Goal: Task Accomplishment & Management: Manage account settings

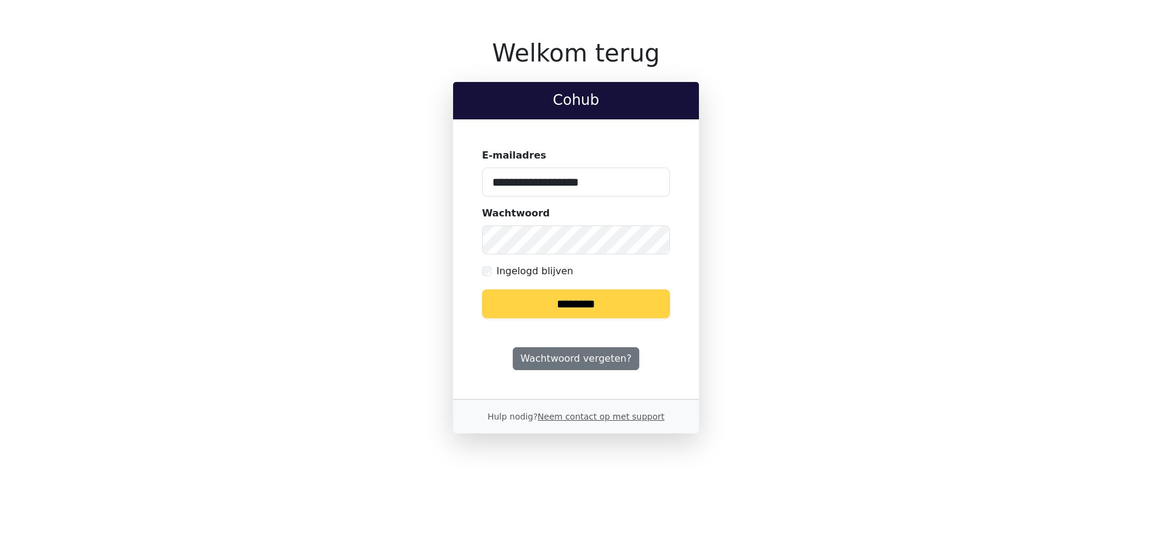
drag, startPoint x: 608, startPoint y: 178, endPoint x: 395, endPoint y: 162, distance: 214.4
click at [395, 162] on div "**********" at bounding box center [576, 236] width 781 height 395
type input "**********"
click at [425, 226] on div "**********" at bounding box center [576, 236] width 781 height 395
click at [482, 289] on input "********" at bounding box center [576, 303] width 188 height 29
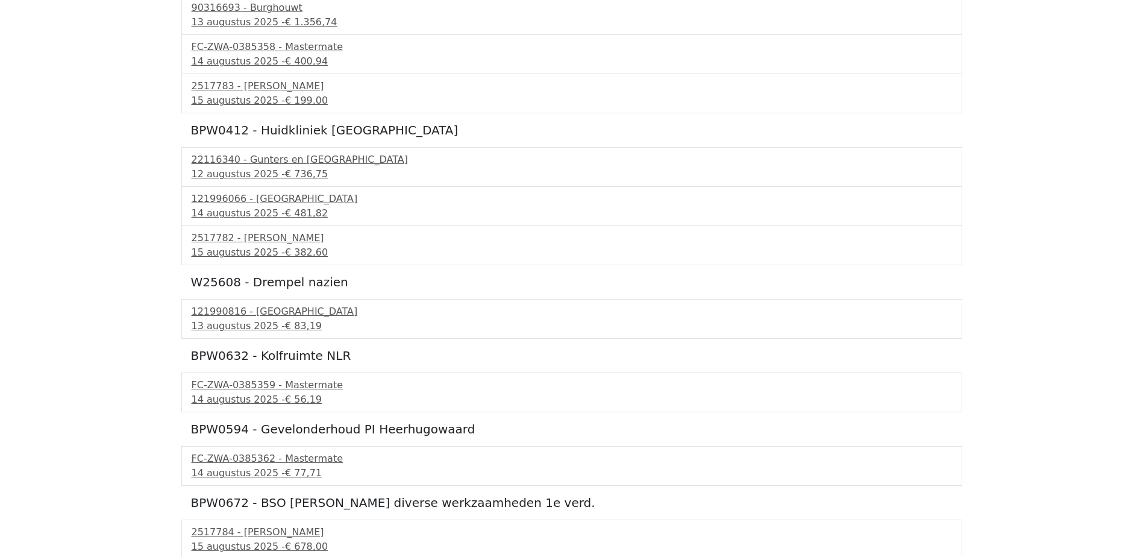
scroll to position [416, 0]
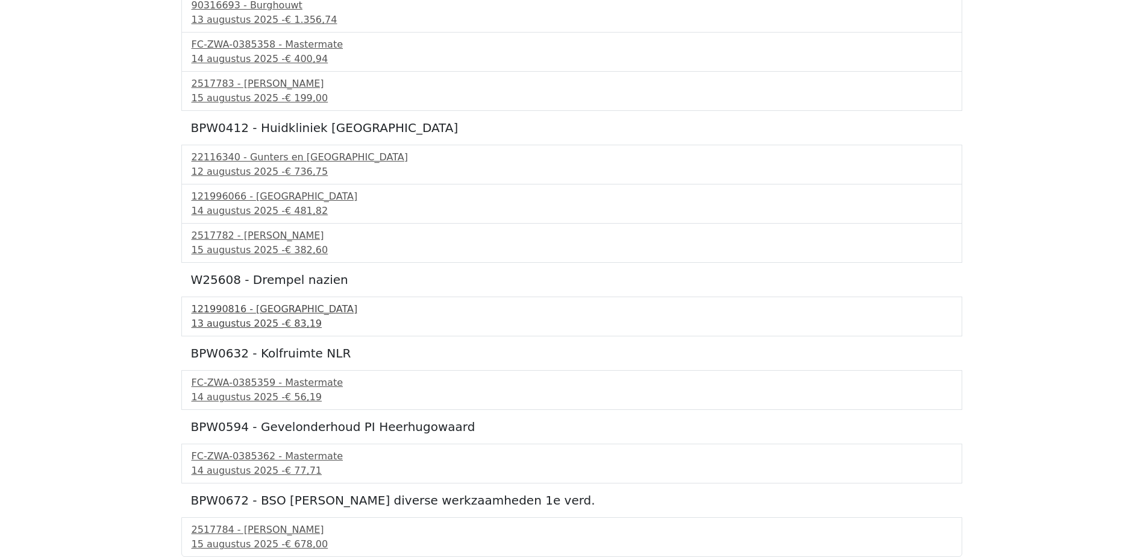
click at [273, 308] on div "121990816 - PontMeyer" at bounding box center [572, 309] width 760 height 14
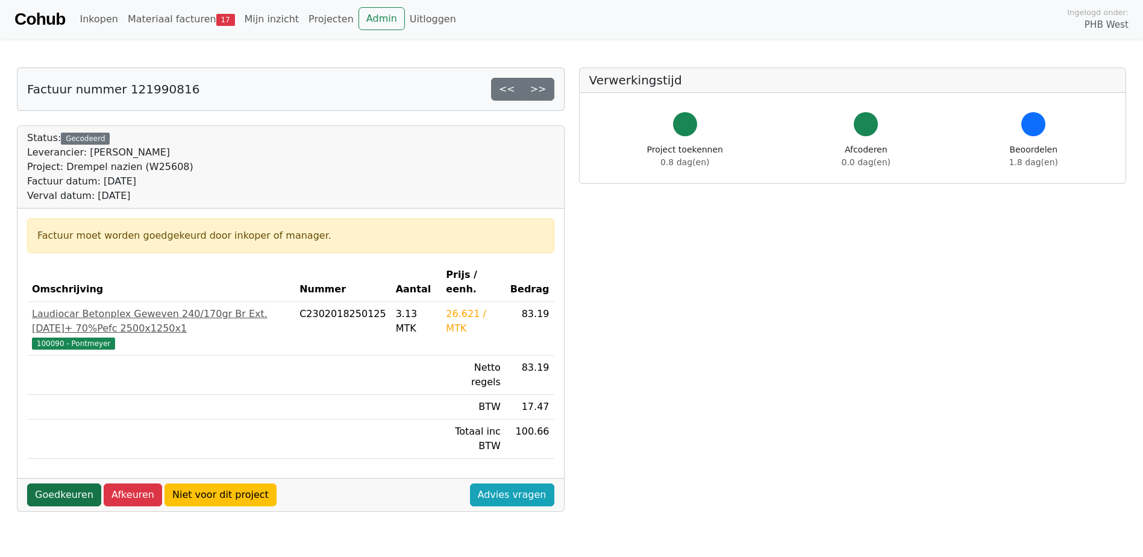
click at [72, 483] on link "Goedkeuren" at bounding box center [64, 494] width 74 height 23
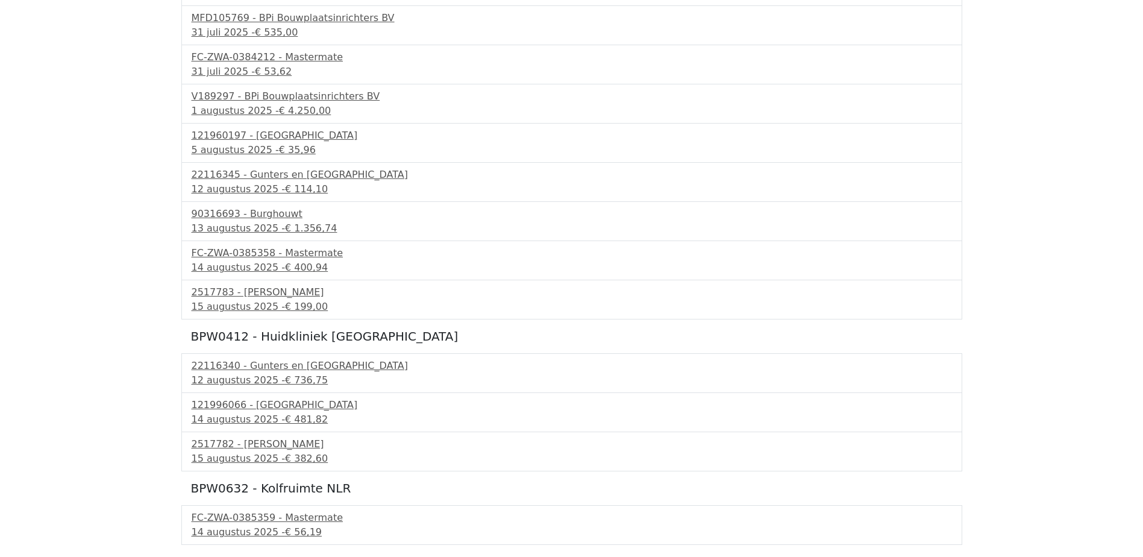
scroll to position [378, 0]
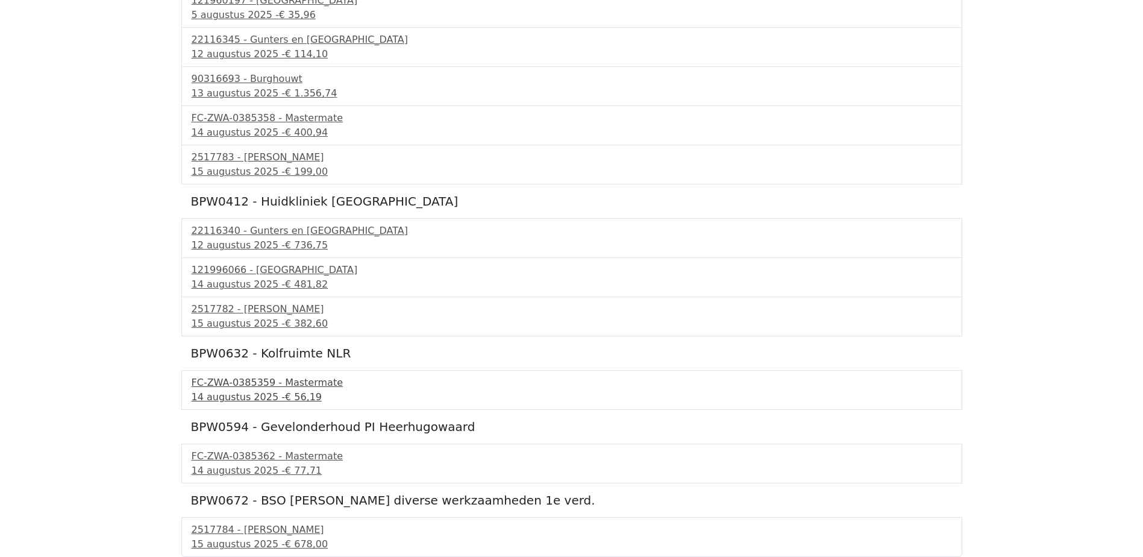
click at [260, 386] on div "FC-ZWA-0385359 - Mastermate" at bounding box center [572, 382] width 760 height 14
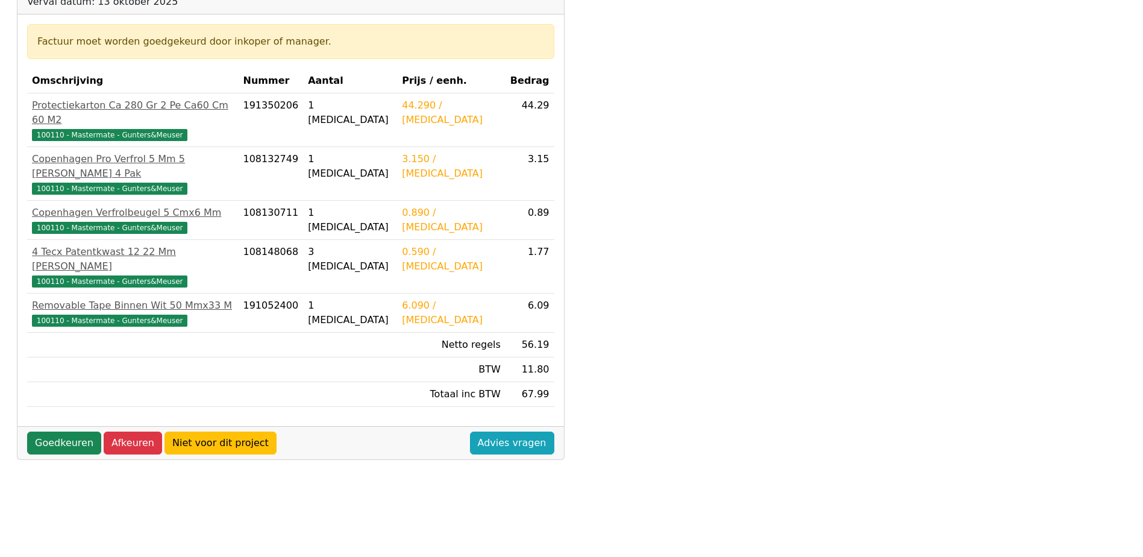
scroll to position [241, 0]
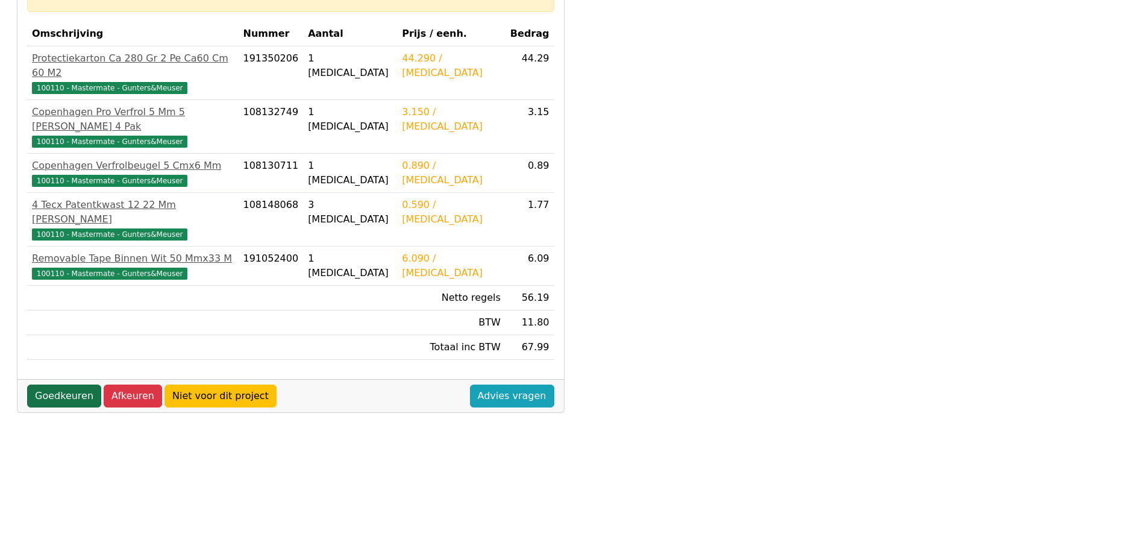
click at [45, 384] on link "Goedkeuren" at bounding box center [64, 395] width 74 height 23
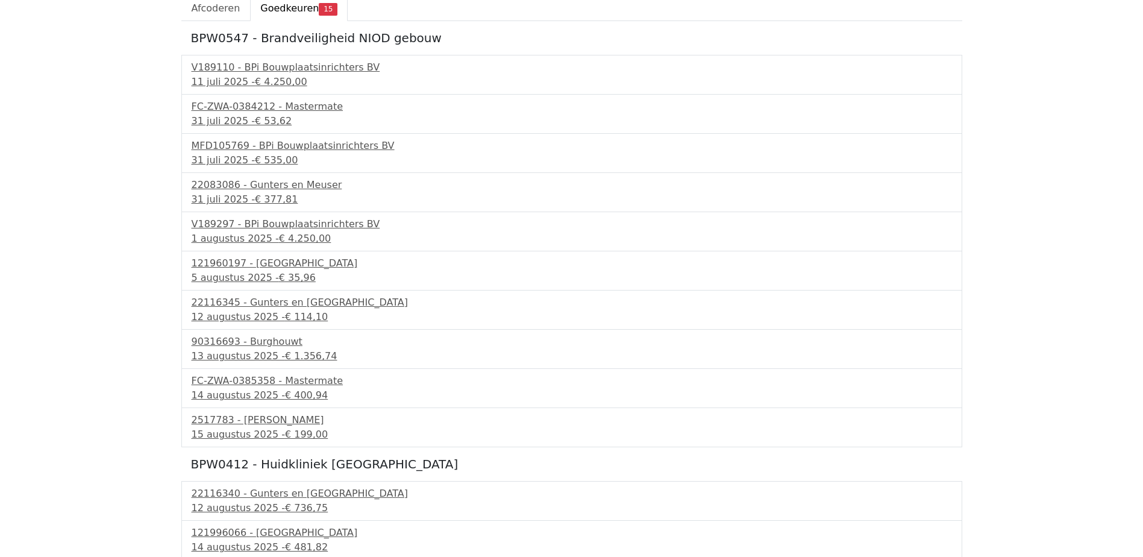
scroll to position [304, 0]
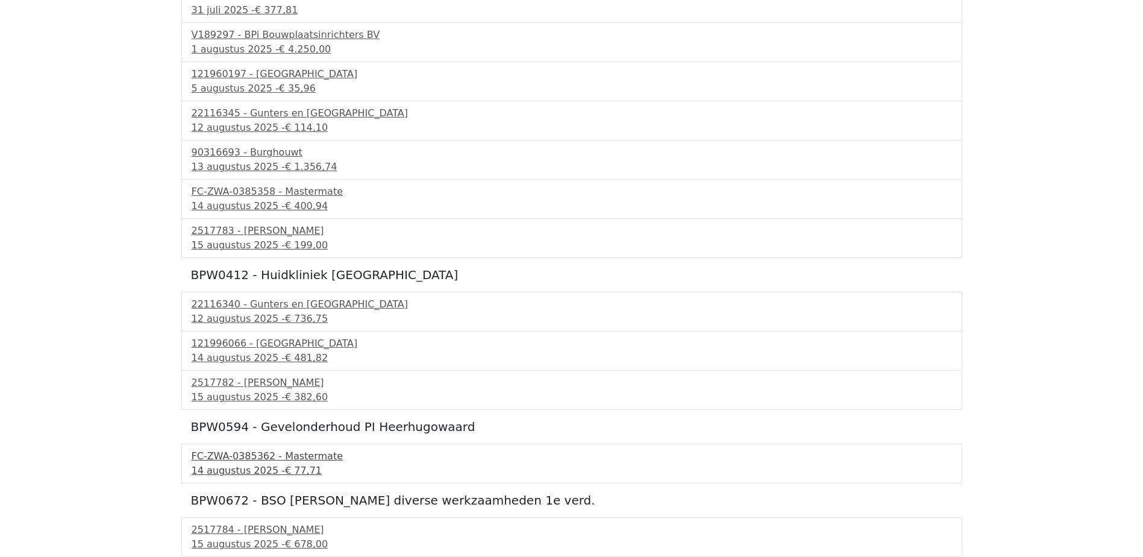
click at [248, 460] on div "FC-ZWA-0385362 - Mastermate" at bounding box center [572, 456] width 760 height 14
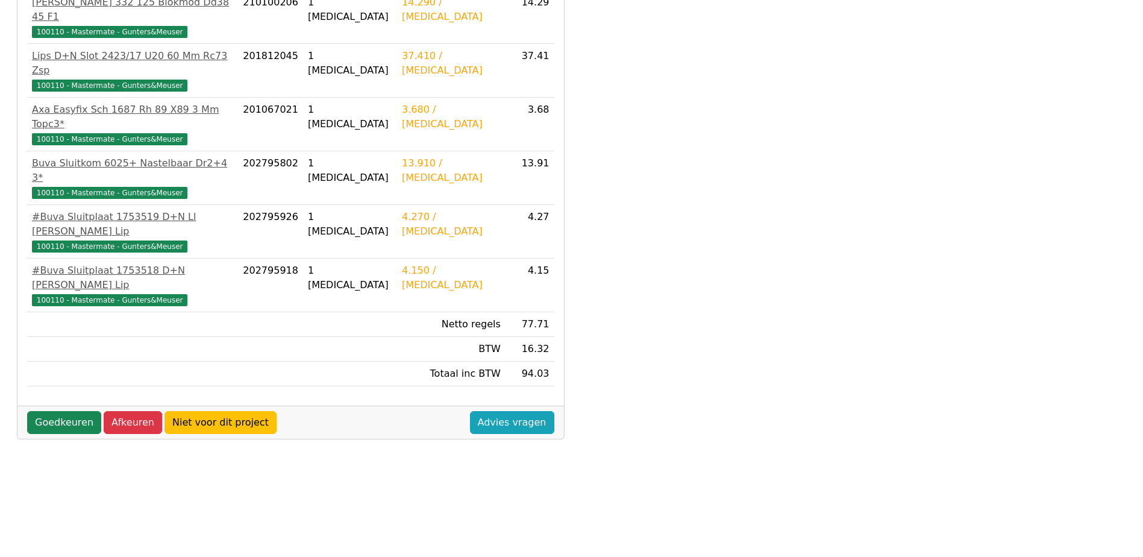
scroll to position [301, 0]
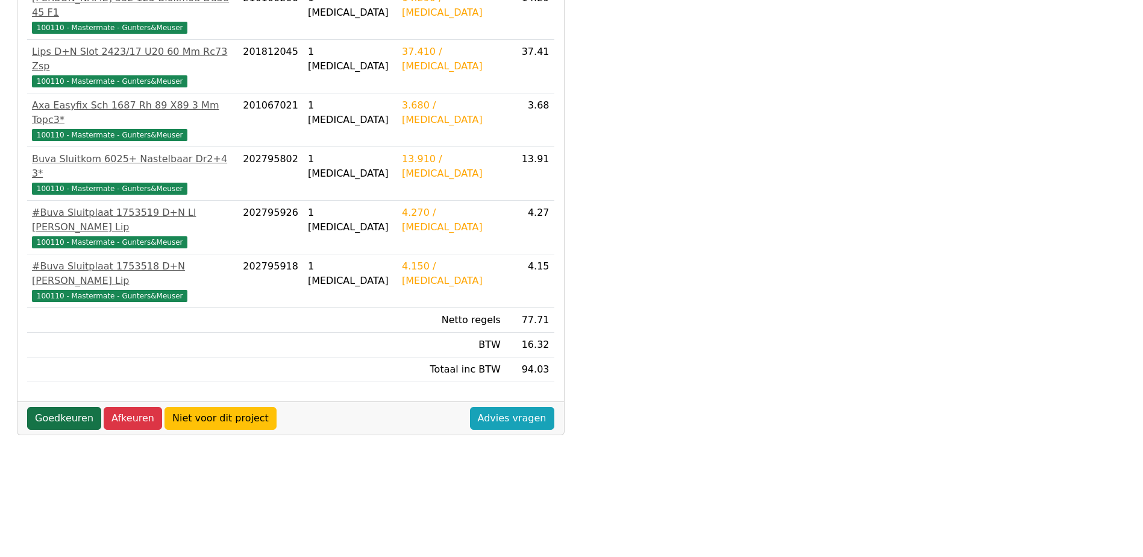
click at [58, 407] on link "Goedkeuren" at bounding box center [64, 418] width 74 height 23
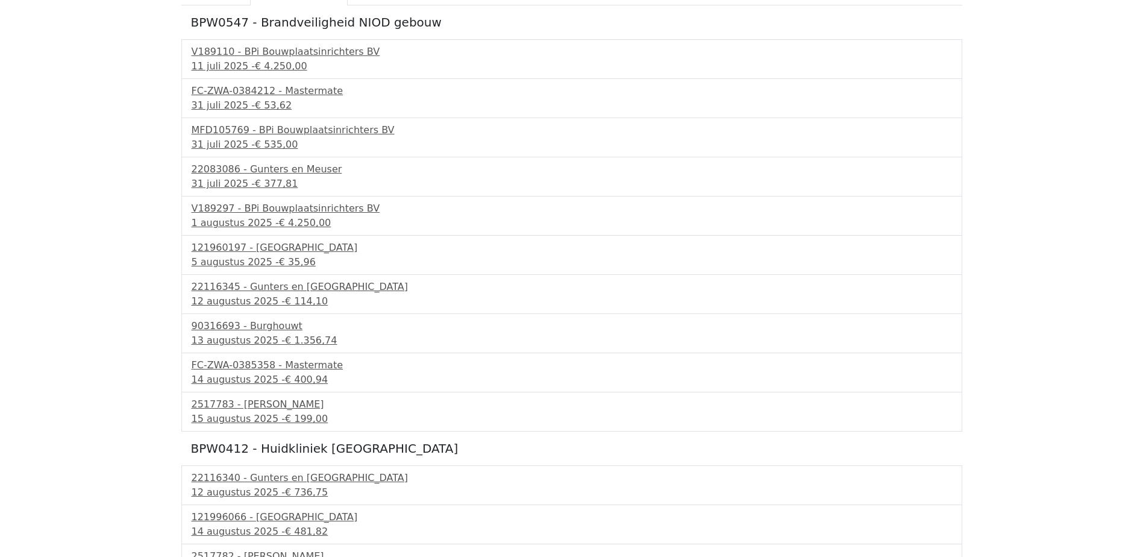
scroll to position [231, 0]
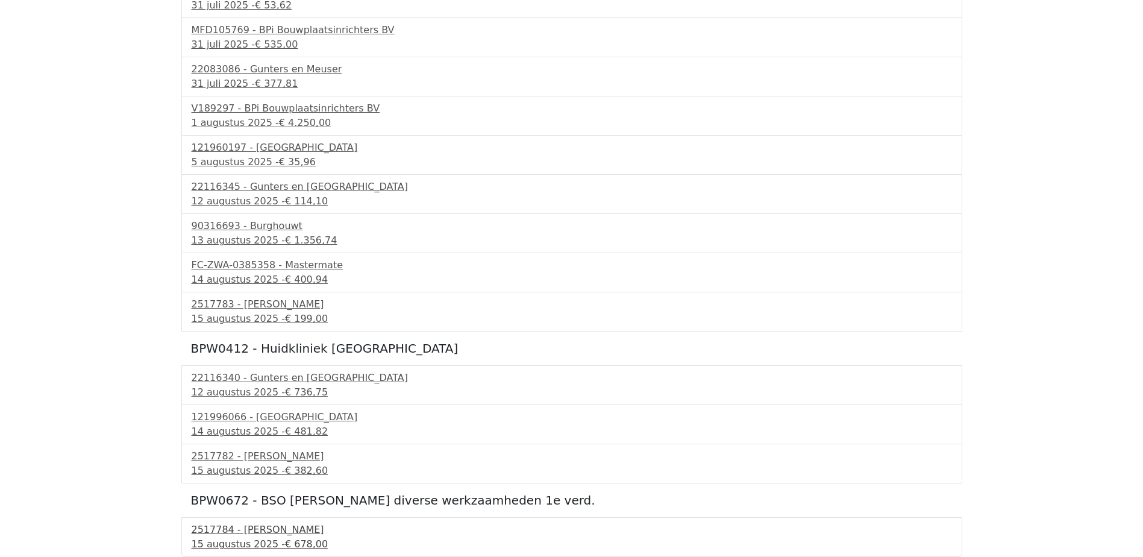
click at [259, 535] on div "2517784 - Van Dalen" at bounding box center [572, 529] width 760 height 14
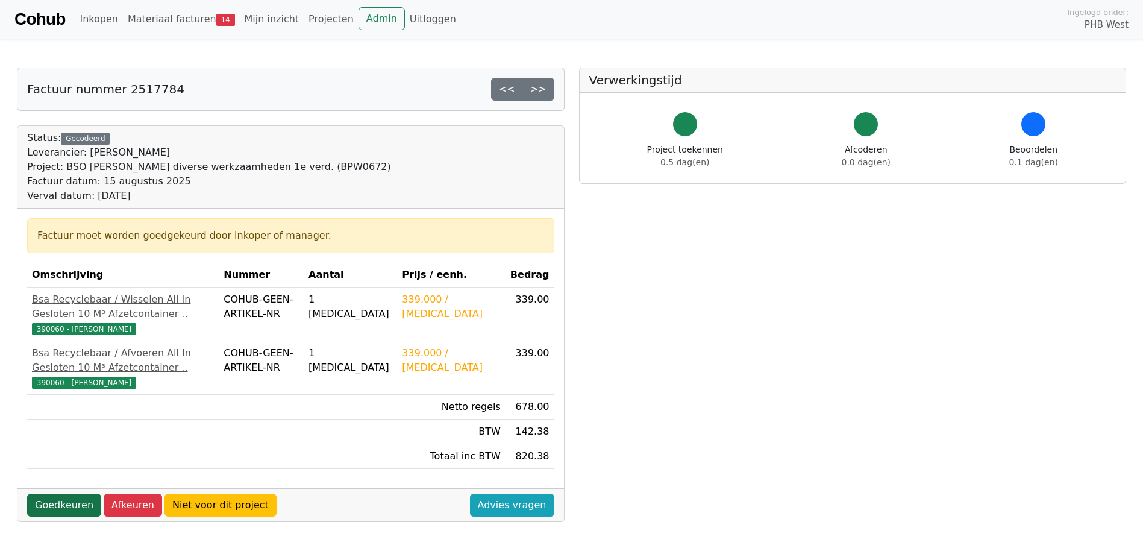
click at [57, 516] on link "Goedkeuren" at bounding box center [64, 504] width 74 height 23
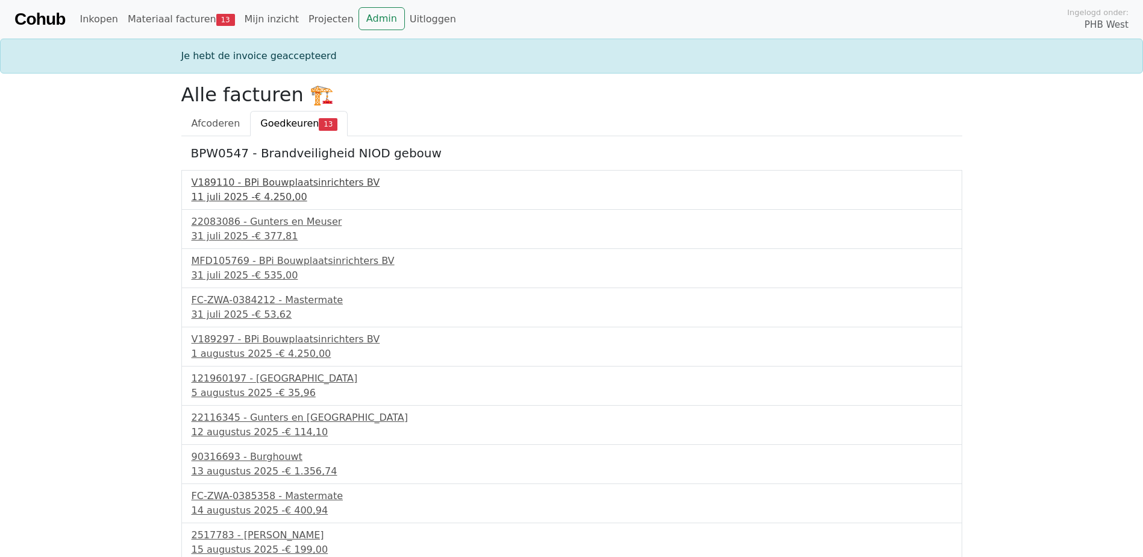
click at [287, 195] on span "€ 4.250,00" at bounding box center [281, 196] width 52 height 11
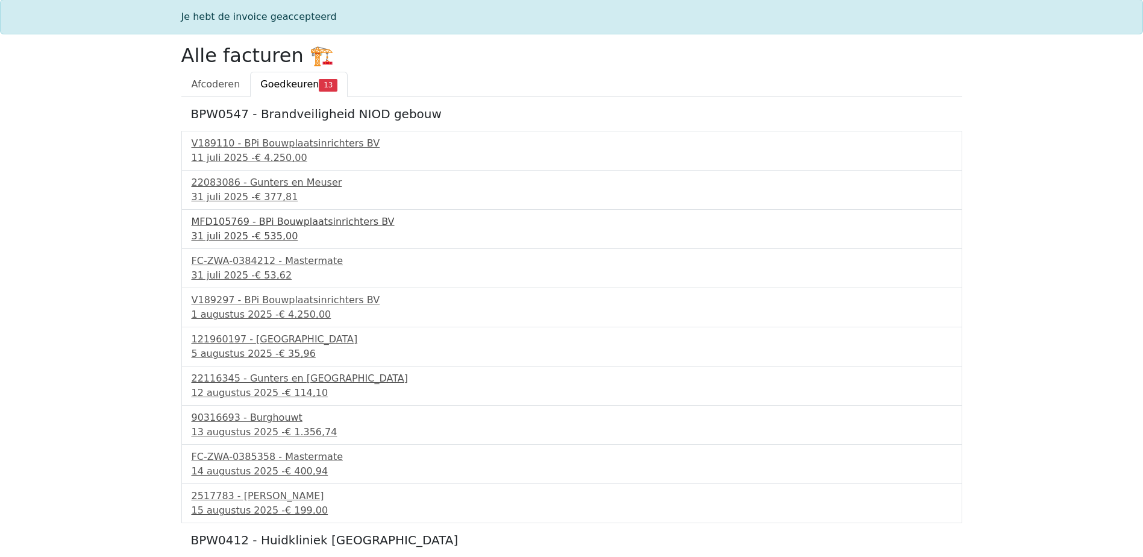
scroll to position [60, 0]
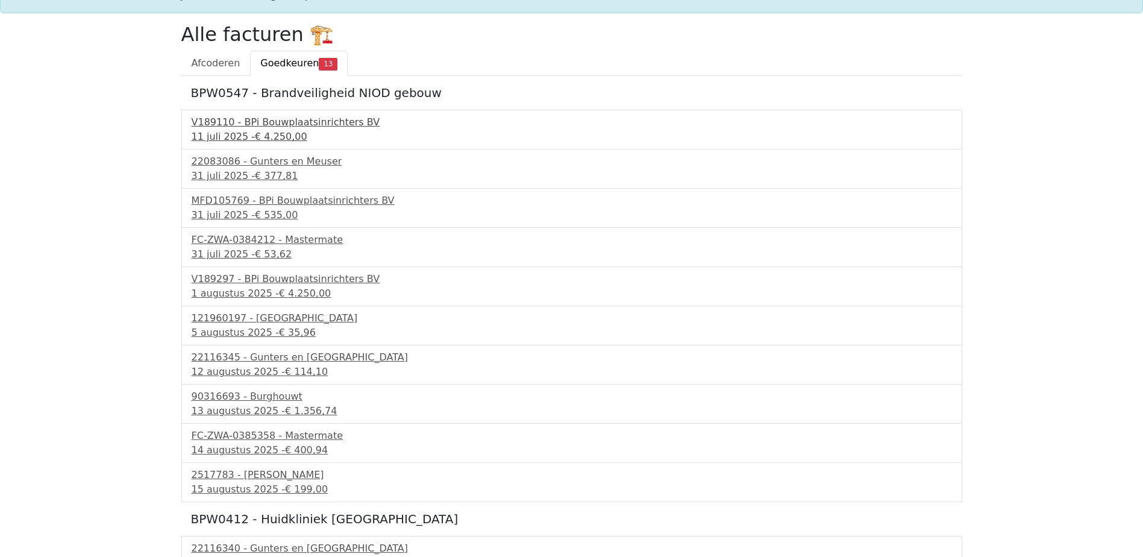
click at [285, 120] on div "V189110 - BPi Bouwplaatsinrichters BV" at bounding box center [572, 122] width 760 height 14
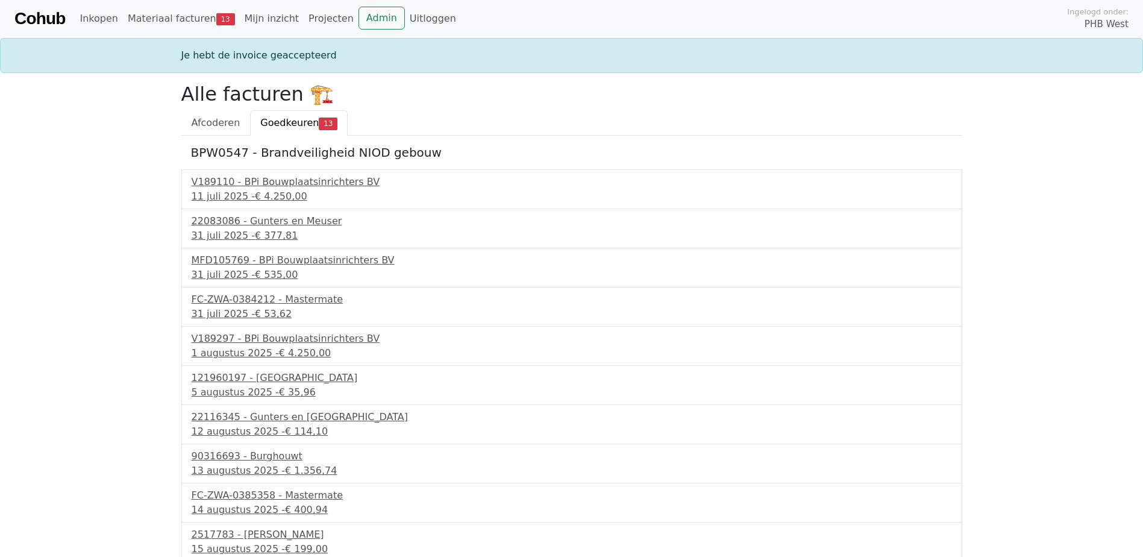
scroll to position [0, 0]
click at [274, 180] on div "V189110 - BPi Bouwplaatsinrichters BV" at bounding box center [572, 182] width 760 height 14
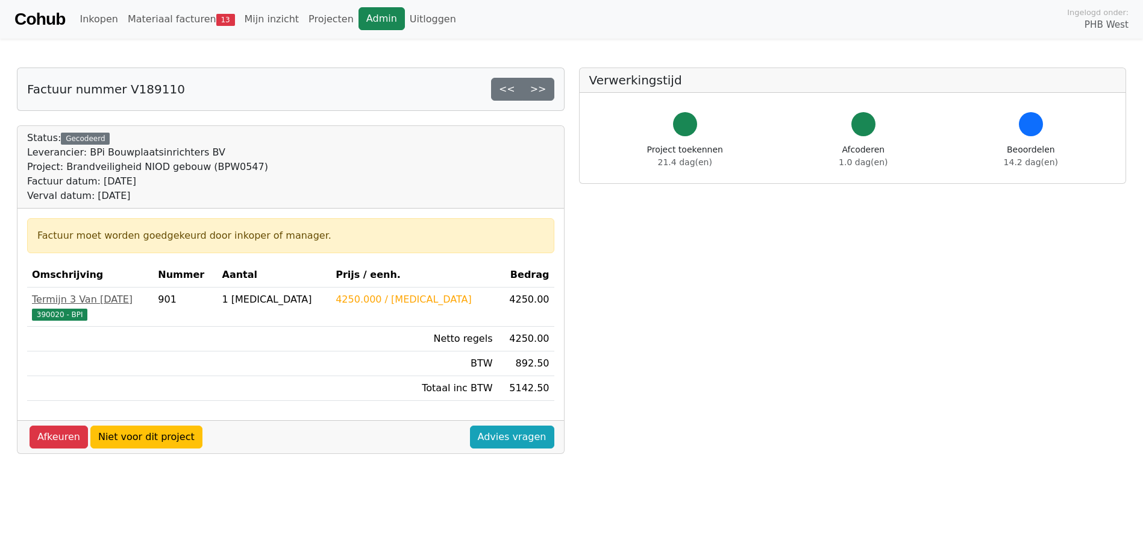
click at [358, 17] on link "Admin" at bounding box center [381, 18] width 46 height 23
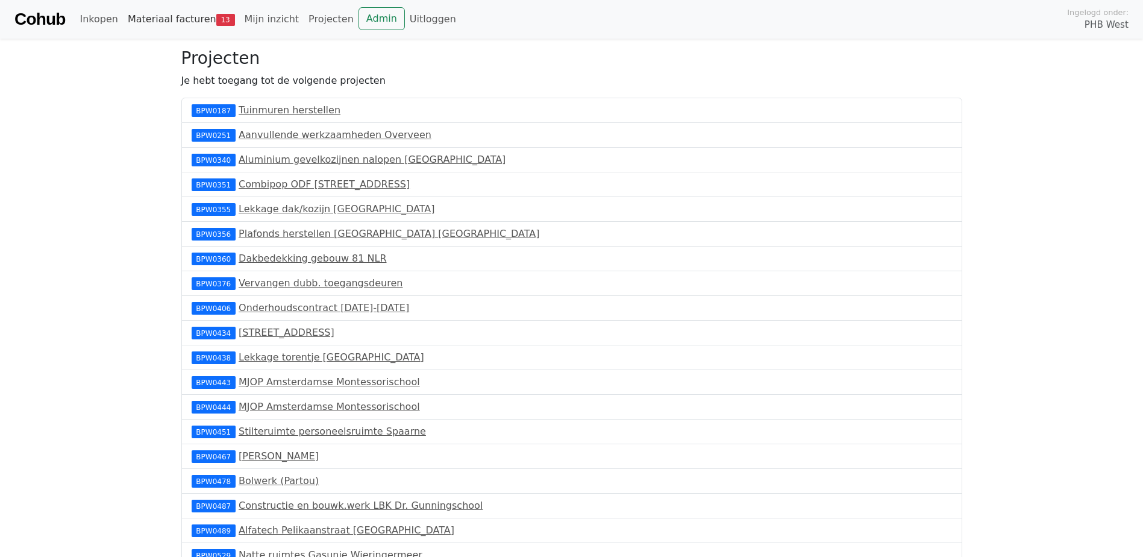
click at [176, 17] on link "Materiaal facturen 13" at bounding box center [181, 19] width 117 height 24
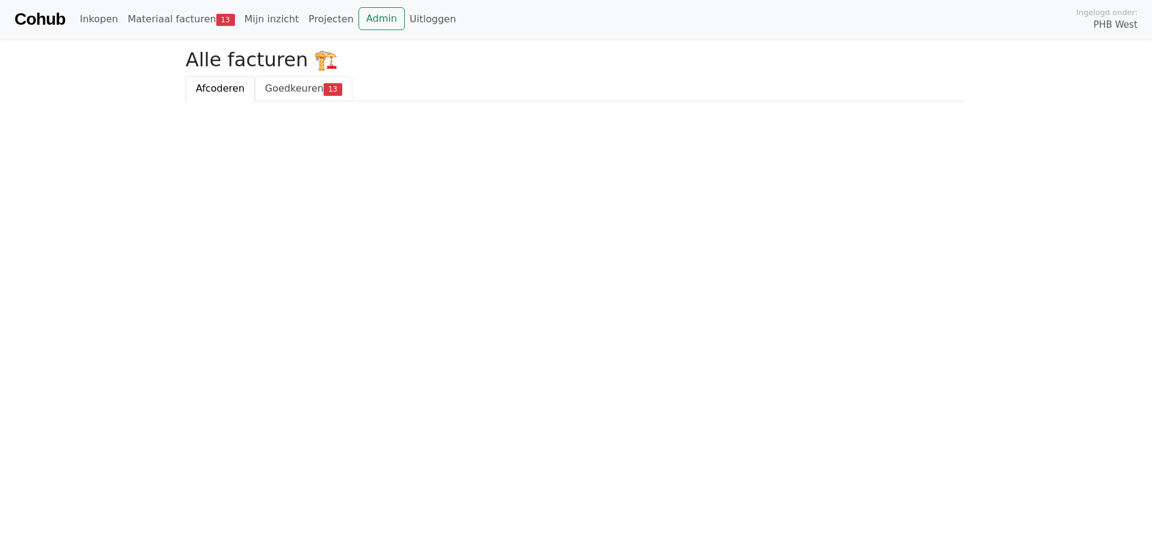
click at [290, 89] on span "Goedkeuren" at bounding box center [294, 88] width 58 height 11
